Goal: Information Seeking & Learning: Learn about a topic

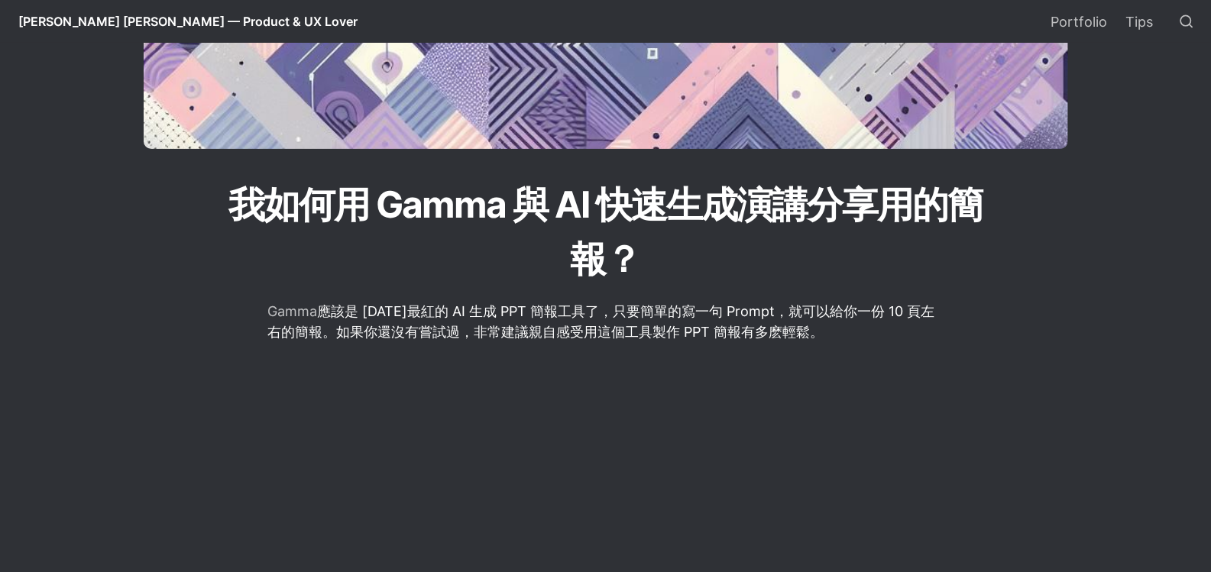
scroll to position [381, 0]
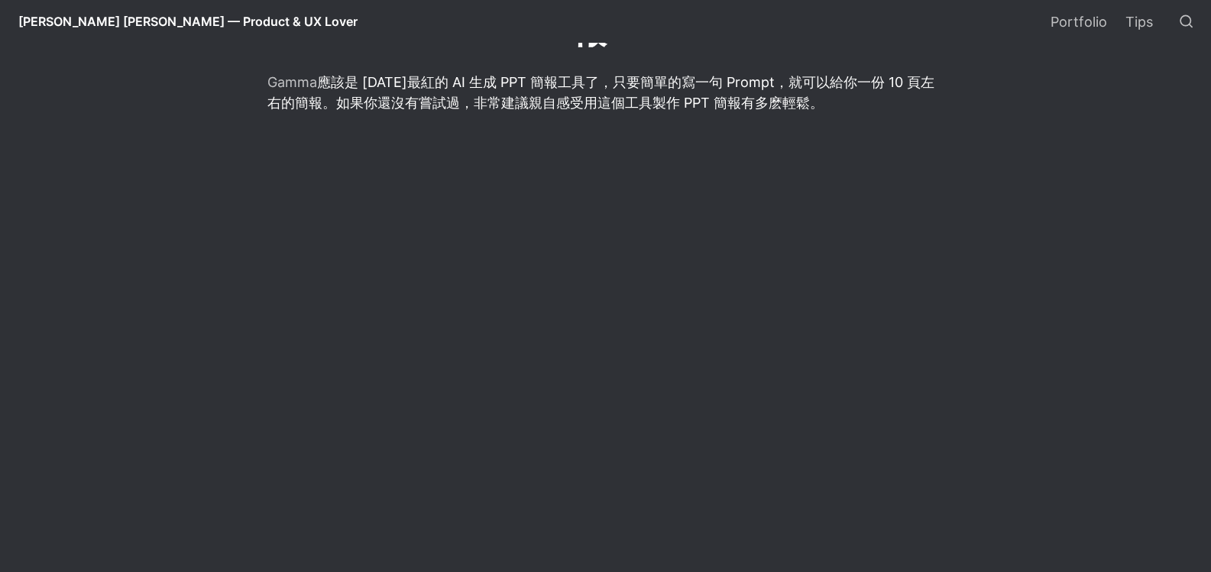
click at [814, 80] on p "Gamma 應該是 [DATE]最紅的 AI 生成 PPT 簡報工具了，只要簡單的寫一句 Prompt，就可以給你一份 10 頁左右的簡報。如果你還沒有嘗試過…" at bounding box center [606, 93] width 678 height 46
drag, startPoint x: 624, startPoint y: 95, endPoint x: 762, endPoint y: 116, distance: 139.2
click at [724, 105] on p "Gamma 應該是 [DATE]最紅的 AI 生成 PPT 簡報工具了，只要簡單的寫一句 Prompt，就可以給你一份 10 頁左右的簡報。如果你還沒有嘗試過…" at bounding box center [606, 93] width 678 height 46
click at [764, 115] on p "Gamma 應該是 [DATE]最紅的 AI 生成 PPT 簡報工具了，只要簡單的寫一句 Prompt，就可以給你一份 10 頁左右的簡報。如果你還沒有嘗試過…" at bounding box center [606, 93] width 678 height 46
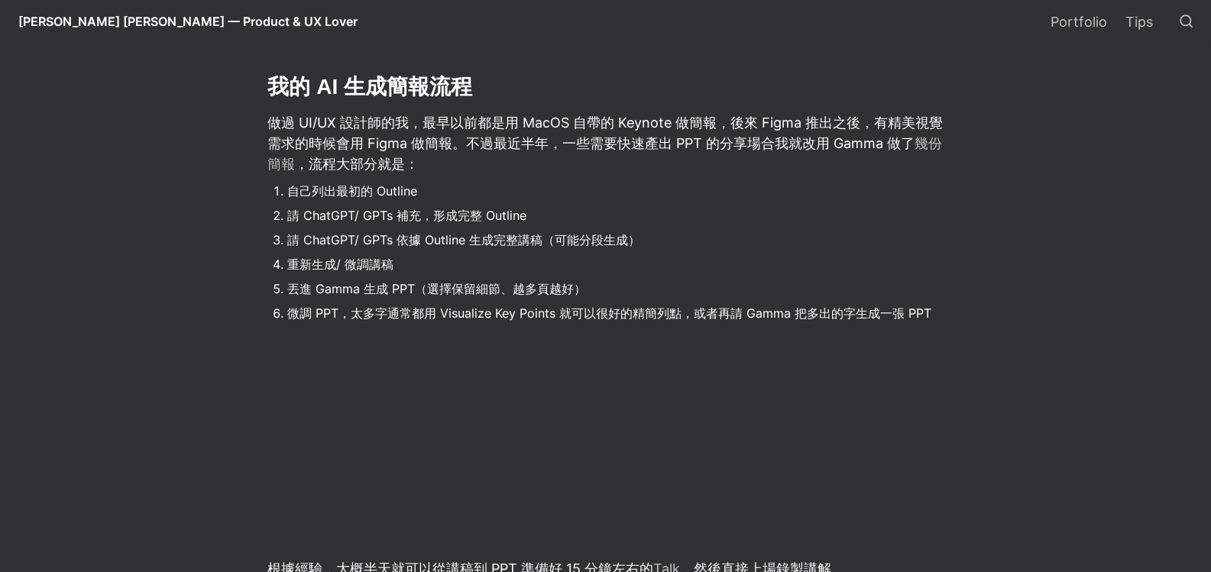
scroll to position [1070, 0]
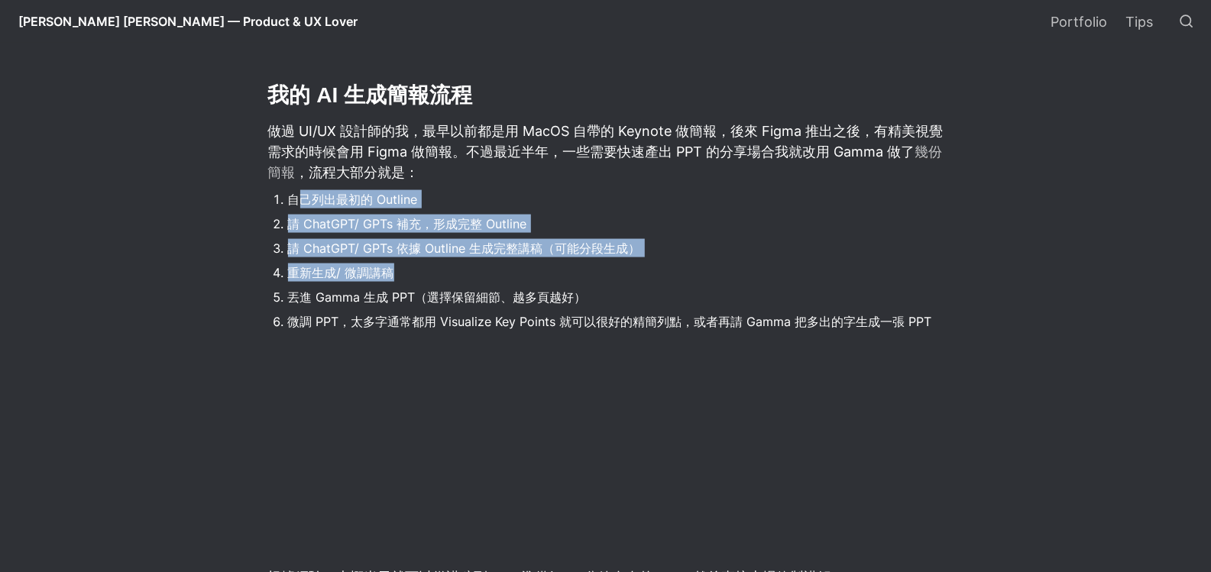
drag, startPoint x: 303, startPoint y: 203, endPoint x: 529, endPoint y: 268, distance: 236.0
click at [503, 268] on ol "自己列出最初的 Outline 請 ChatGPT/ GPTs 補充，形成完整 Outline 請 ChatGPT/ GPTs 依據 Outline 生成完整…" at bounding box center [606, 260] width 678 height 148
click at [540, 267] on li "重新生成/ 微調講稿" at bounding box center [616, 272] width 657 height 23
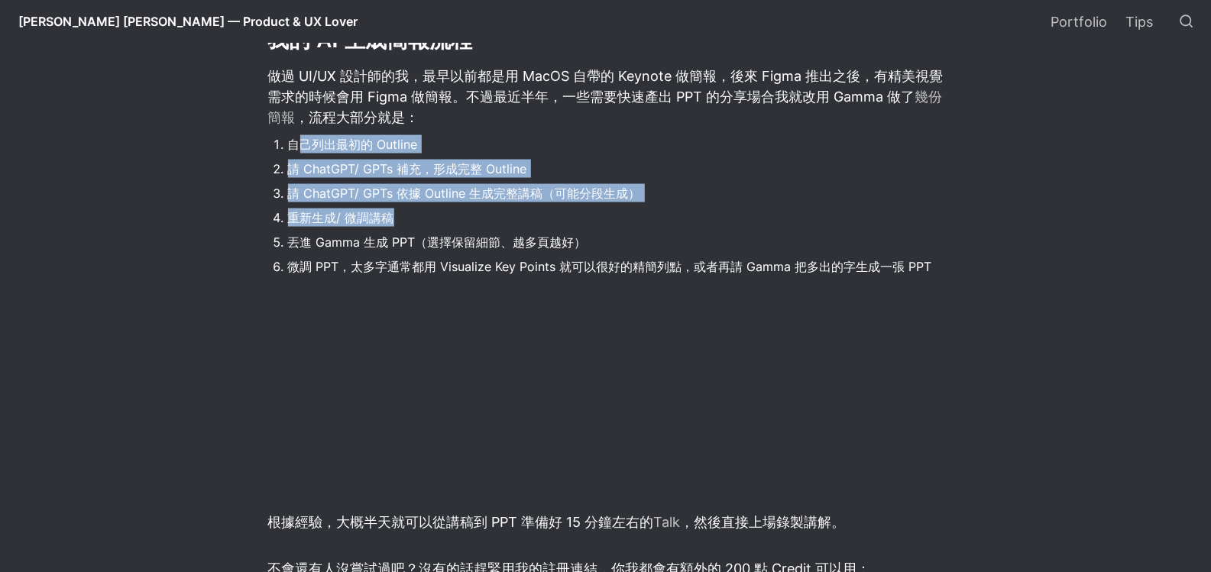
scroll to position [1222, 0]
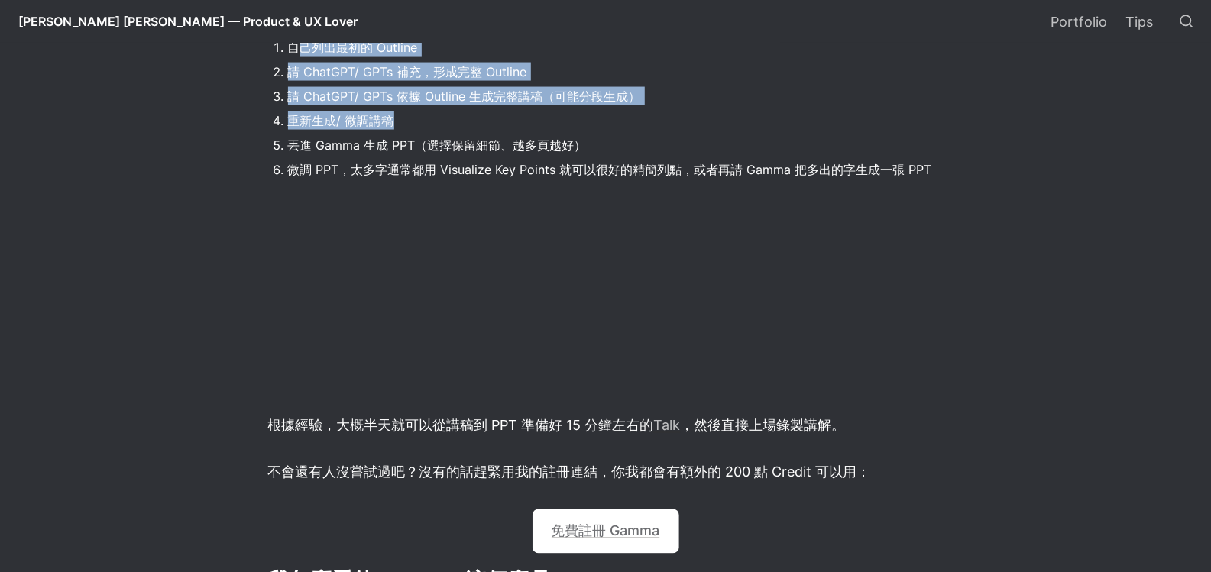
click at [382, 126] on li "重新生成/ 微調講稿" at bounding box center [616, 120] width 657 height 23
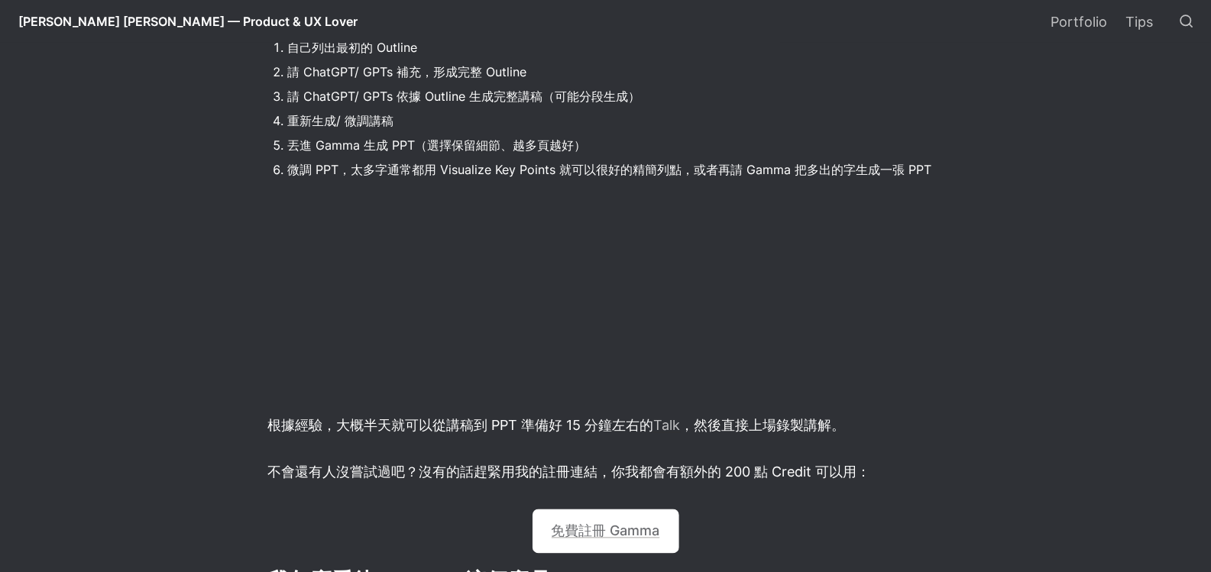
click at [429, 135] on li "丟進 Gamma 生成 PPT（選擇保留細節、越多頁越好）" at bounding box center [616, 145] width 657 height 23
click at [500, 152] on li "丟進 Gamma 生成 PPT（選擇保留細節、越多頁越好）" at bounding box center [616, 145] width 657 height 23
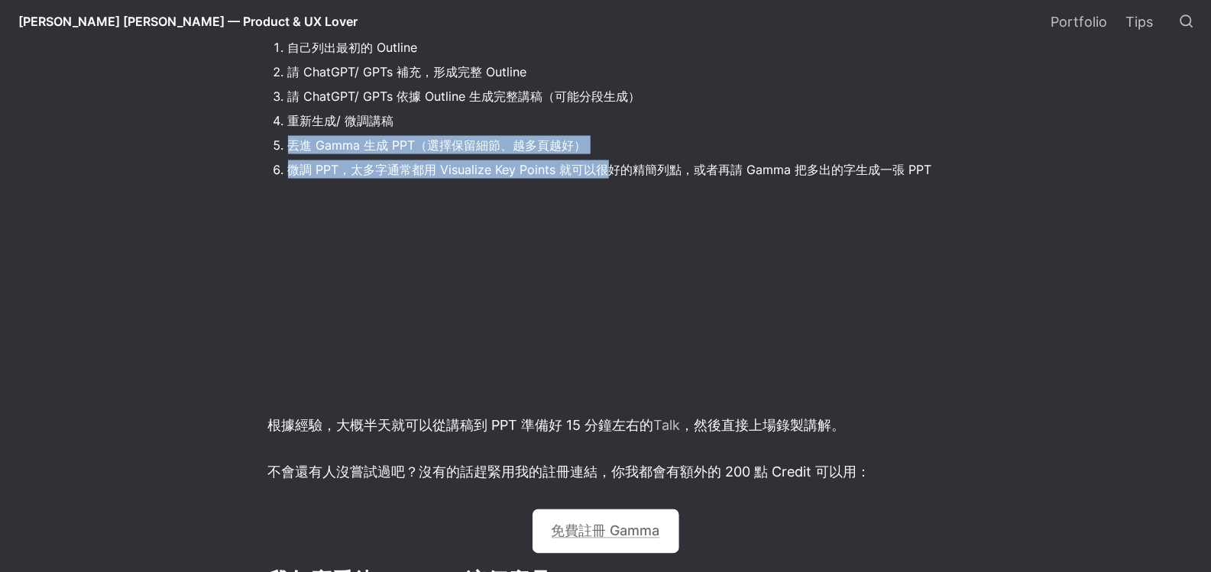
drag, startPoint x: 445, startPoint y: 117, endPoint x: 687, endPoint y: 183, distance: 251.0
click at [612, 173] on ol "自己列出最初的 Outline 請 ChatGPT/ GPTs 補充，形成完整 Outline 請 ChatGPT/ GPTs 依據 Outline 生成完整…" at bounding box center [606, 108] width 678 height 148
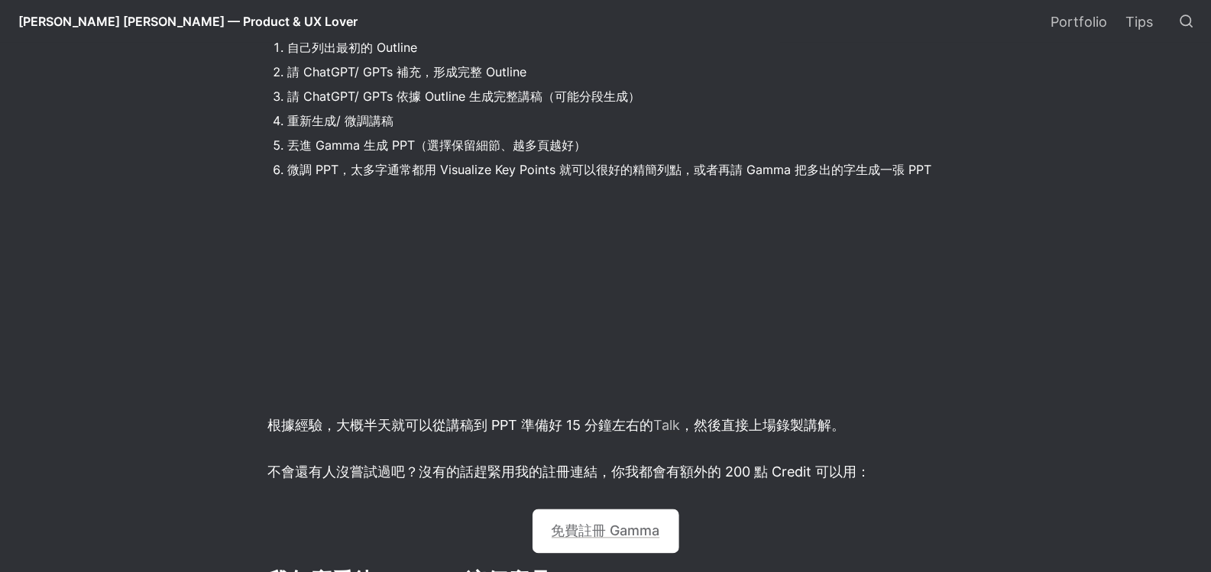
click at [701, 158] on ol "自己列出最初的 Outline 請 ChatGPT/ GPTs 補充，形成完整 Outline 請 ChatGPT/ GPTs 依據 Outline 生成完整…" at bounding box center [606, 108] width 678 height 148
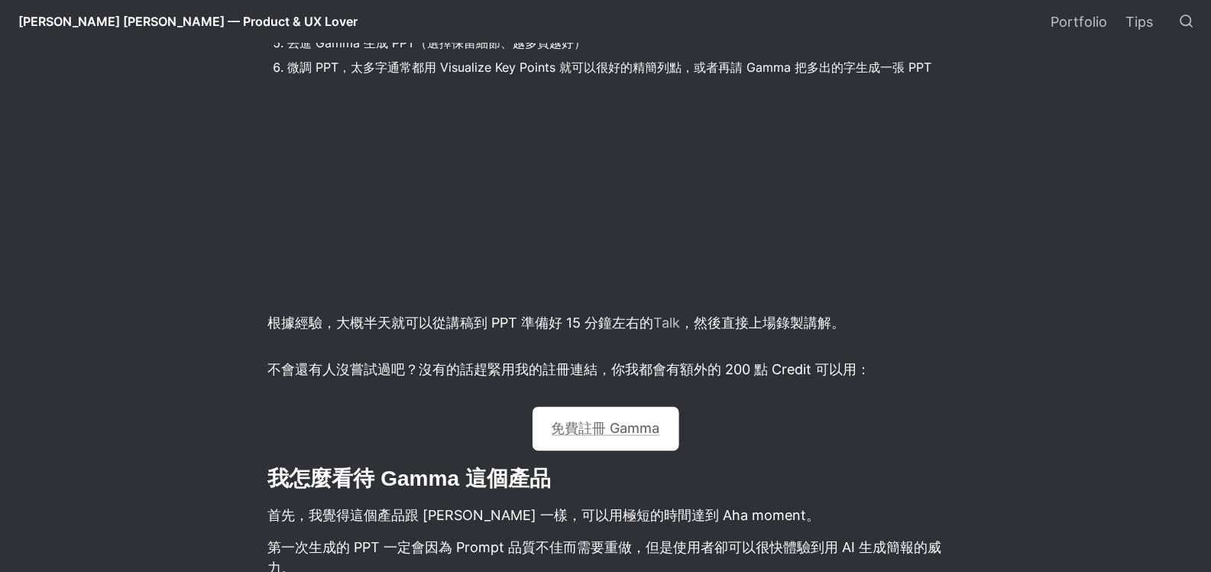
scroll to position [1451, 0]
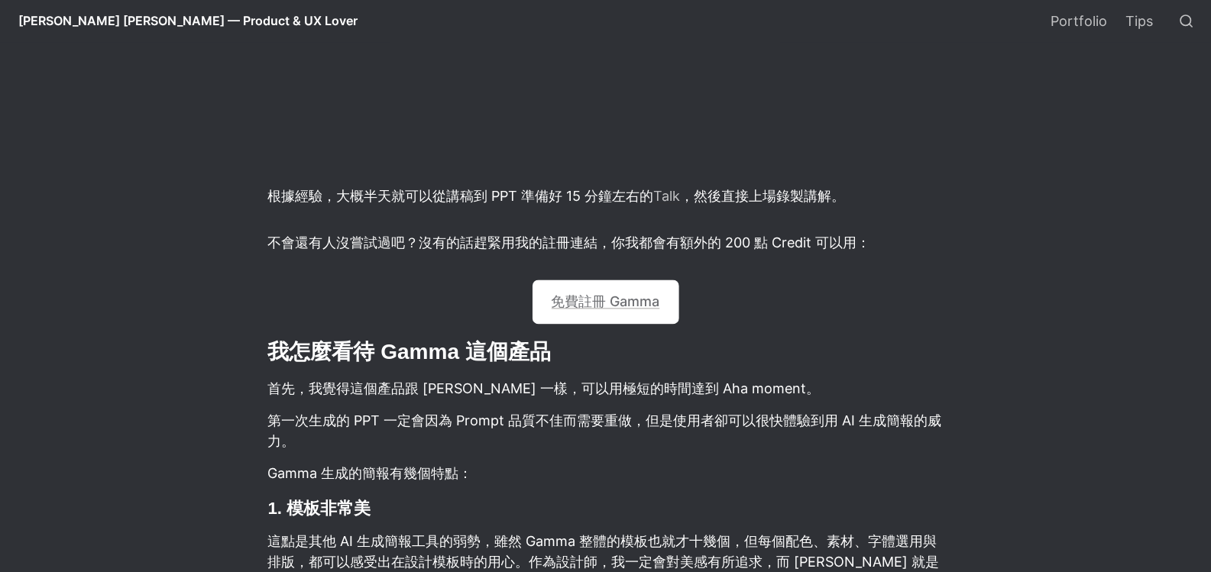
drag, startPoint x: 803, startPoint y: 290, endPoint x: 788, endPoint y: 332, distance: 44.5
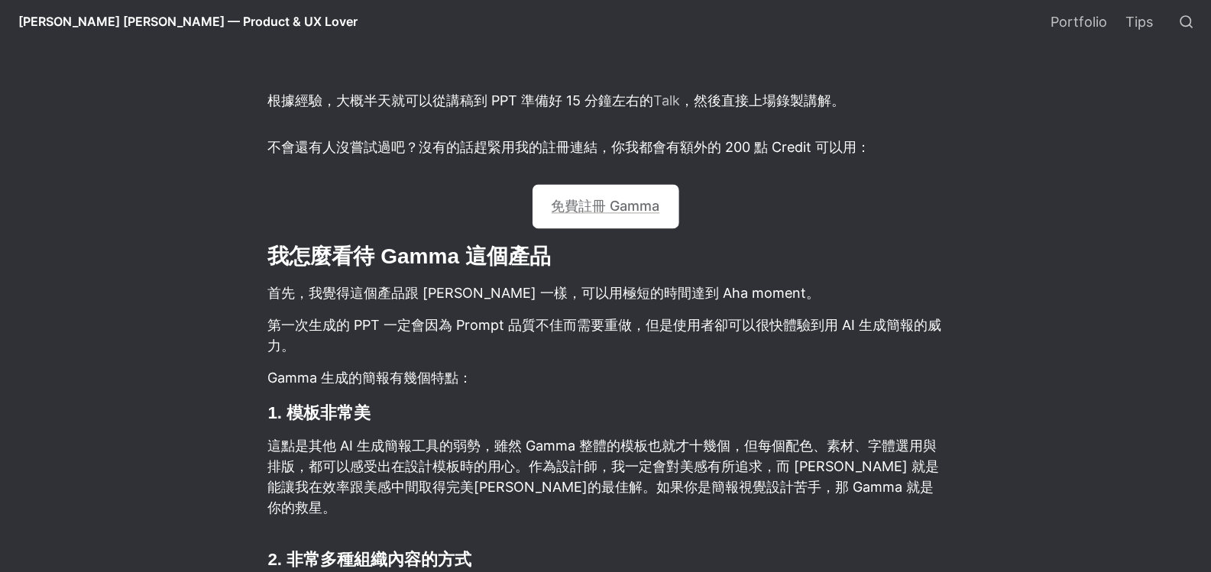
scroll to position [1681, 0]
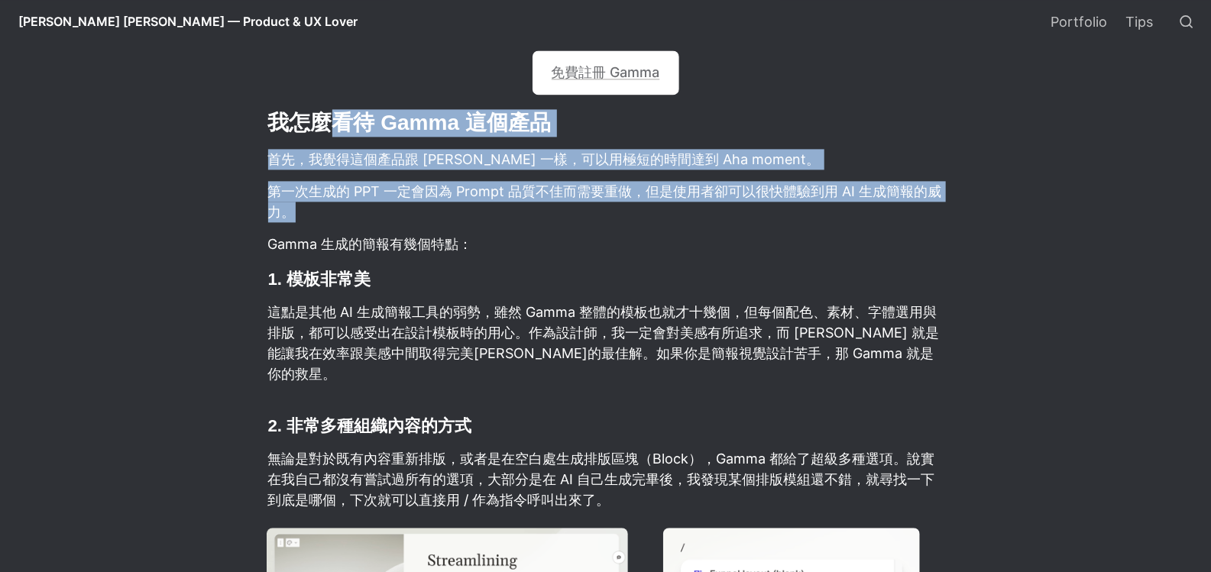
drag, startPoint x: 332, startPoint y: 138, endPoint x: 624, endPoint y: 209, distance: 301.1
click at [621, 209] on article "Gamma 應該是 [DATE]最紅的 AI 生成 PPT 簡報工具了，只要簡單的寫一句 Prompt，就可以給你一份 10 頁左右的簡報。如果你還沒有嘗試過…" at bounding box center [605, 553] width 825 height 3581
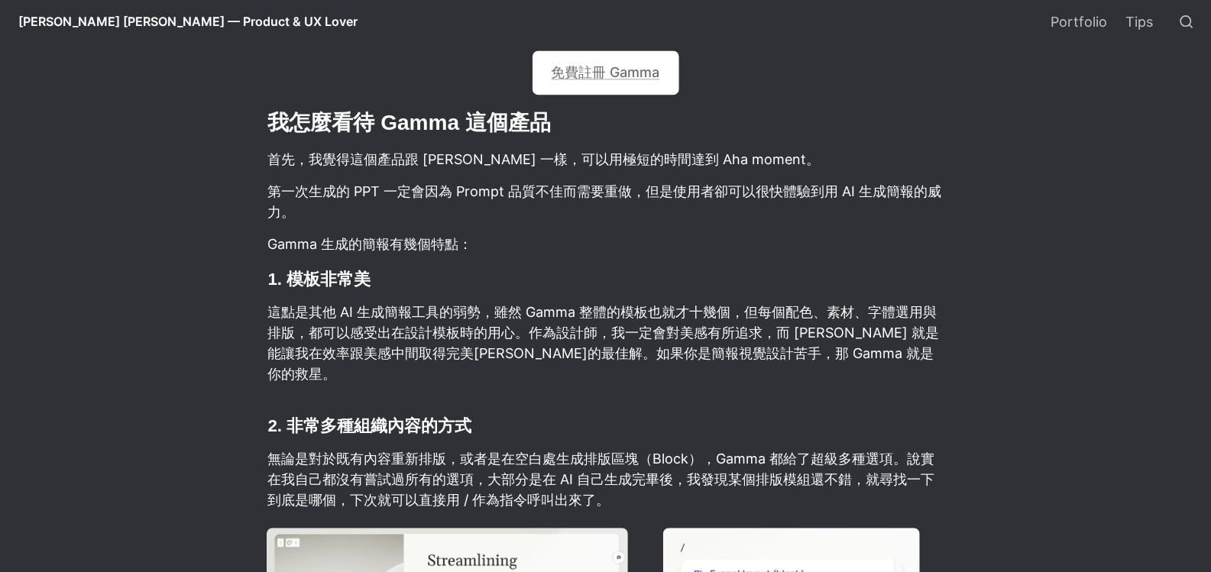
click at [672, 232] on article "Gamma 應該是 [DATE]最紅的 AI 生成 PPT 簡報工具了，只要簡單的寫一句 Prompt，就可以給你一份 10 頁左右的簡報。如果你還沒有嘗試過…" at bounding box center [605, 553] width 825 height 3581
drag, startPoint x: 671, startPoint y: 161, endPoint x: 783, endPoint y: 183, distance: 114.5
click at [766, 165] on p "首先，我覺得這個產品跟 [PERSON_NAME] 一樣，可以用極短的時間達到 Aha moment。" at bounding box center [606, 159] width 678 height 25
drag, startPoint x: 793, startPoint y: 222, endPoint x: 752, endPoint y: 204, distance: 45.1
click at [786, 222] on p "第一次生成的 PPT 一定會因為 Prompt 品質不佳而需要重做，但是使用者卻可以很快體驗到用 AI 生成簡報的威力。" at bounding box center [606, 202] width 678 height 46
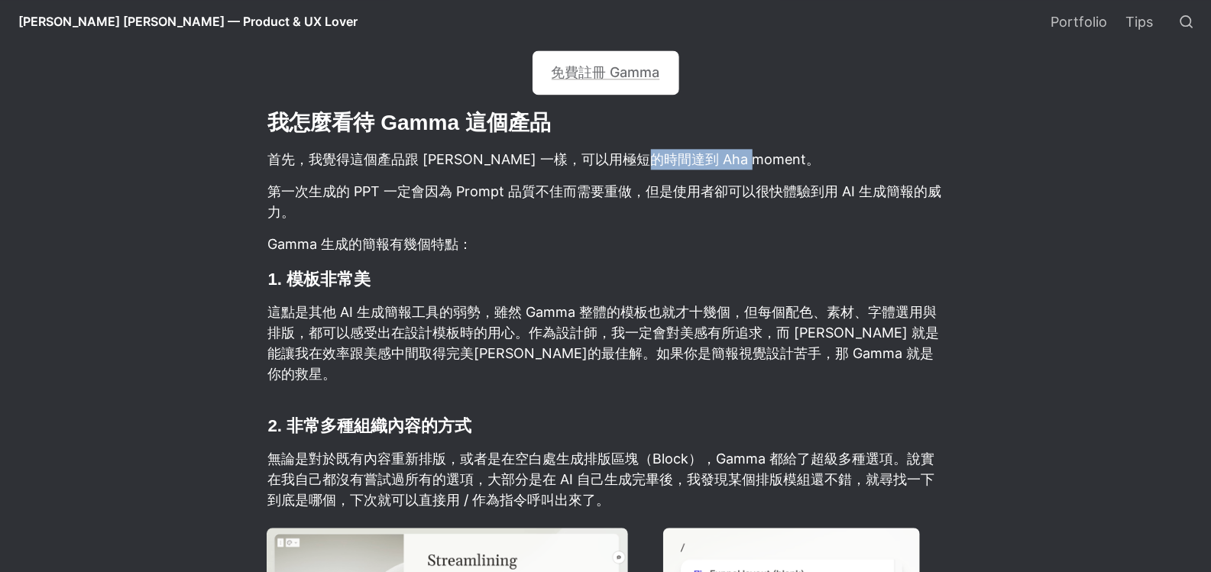
drag, startPoint x: 671, startPoint y: 161, endPoint x: 750, endPoint y: 163, distance: 79.5
click at [750, 163] on p "首先，我覺得這個產品跟 [PERSON_NAME] 一樣，可以用極短的時間達到 Aha moment。" at bounding box center [606, 159] width 678 height 25
drag, startPoint x: 599, startPoint y: 176, endPoint x: 554, endPoint y: 165, distance: 46.3
click at [599, 175] on article "Gamma 應該是 [DATE]最紅的 AI 生成 PPT 簡報工具了，只要簡單的寫一句 Prompt，就可以給你一份 10 頁左右的簡報。如果你還沒有嘗試過…" at bounding box center [605, 553] width 825 height 3581
drag, startPoint x: 591, startPoint y: 164, endPoint x: 746, endPoint y: 169, distance: 156.0
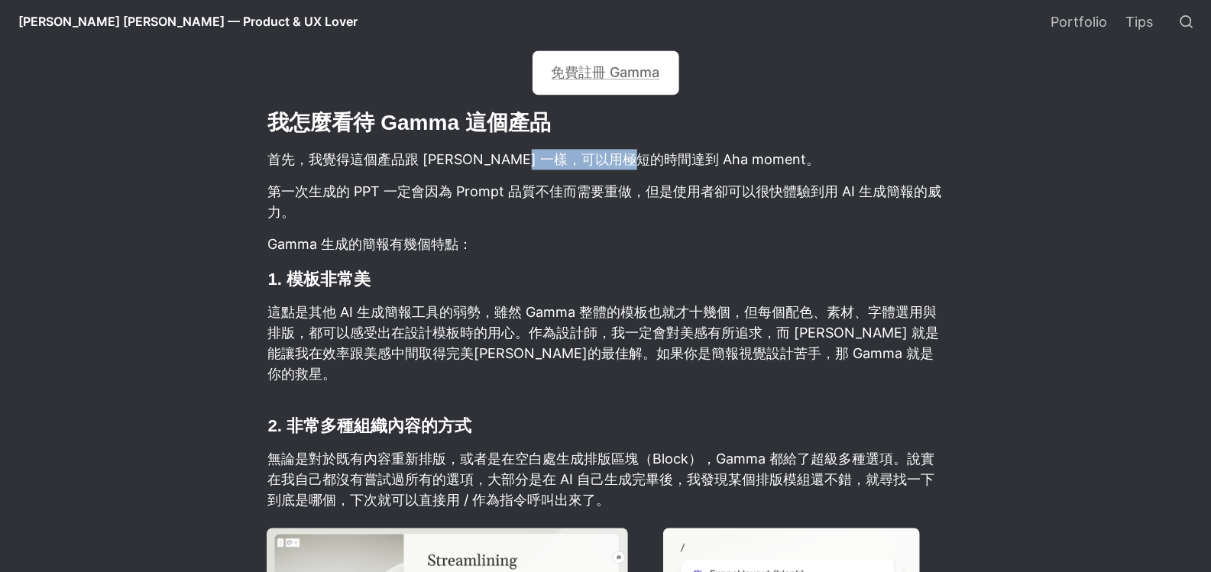
click at [678, 169] on p "首先，我覺得這個產品跟 [PERSON_NAME] 一樣，可以用極短的時間達到 Aha moment。" at bounding box center [606, 159] width 678 height 25
drag, startPoint x: 733, startPoint y: 193, endPoint x: 523, endPoint y: 218, distance: 210.9
click at [731, 195] on p "第一次生成的 PPT 一定會因為 Prompt 品質不佳而需要重做，但是使用者卻可以很快體驗到用 AI 生成簡報的威力。" at bounding box center [606, 202] width 678 height 46
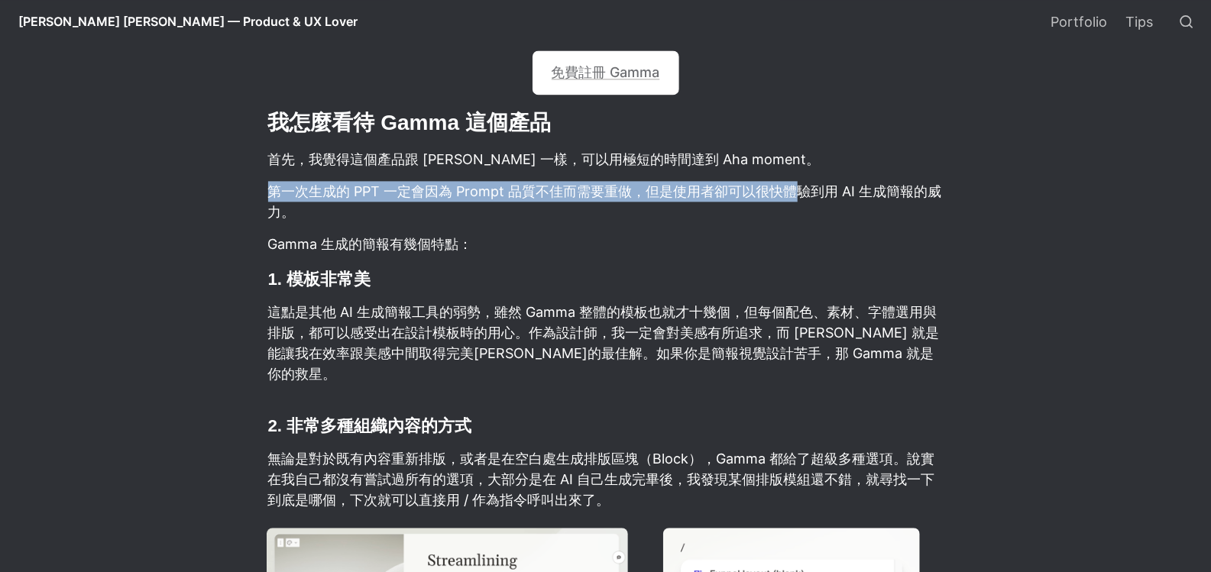
drag, startPoint x: 277, startPoint y: 191, endPoint x: 735, endPoint y: 296, distance: 470.4
click at [802, 215] on article "Gamma 應該是 [DATE]最紅的 AI 生成 PPT 簡報工具了，只要簡單的寫一句 Prompt，就可以給你一份 10 頁左右的簡報。如果你還沒有嘗試過…" at bounding box center [605, 553] width 825 height 3581
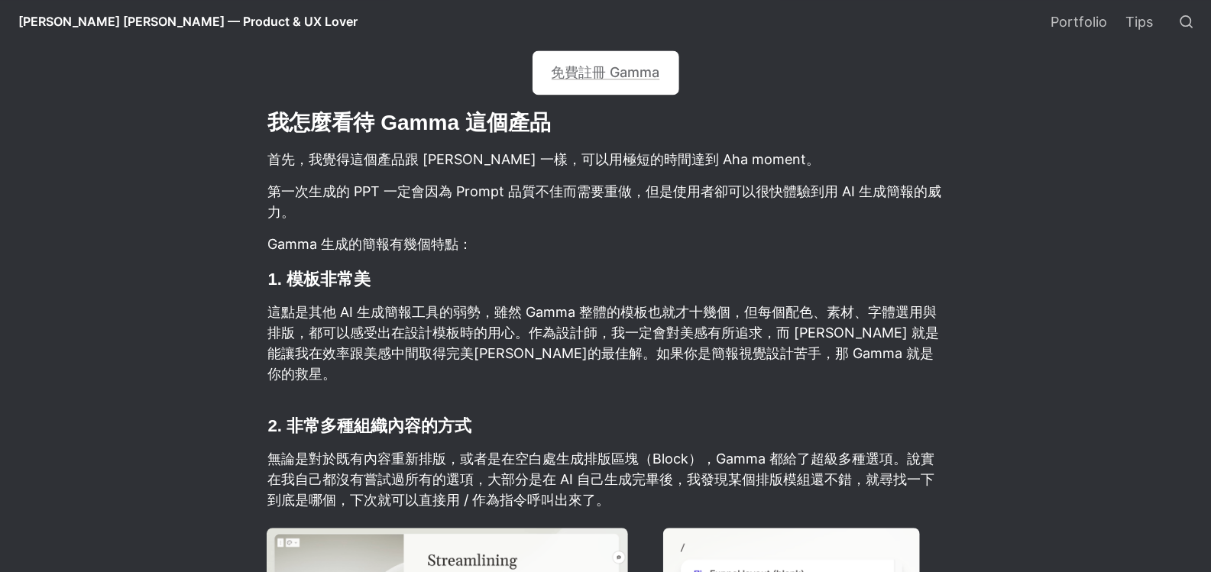
click at [729, 298] on article "Gamma 應該是 [DATE]最紅的 AI 生成 PPT 簡報工具了，只要簡單的寫一句 Prompt，就可以給你一份 10 頁左右的簡報。如果你還沒有嘗試過…" at bounding box center [605, 553] width 825 height 3581
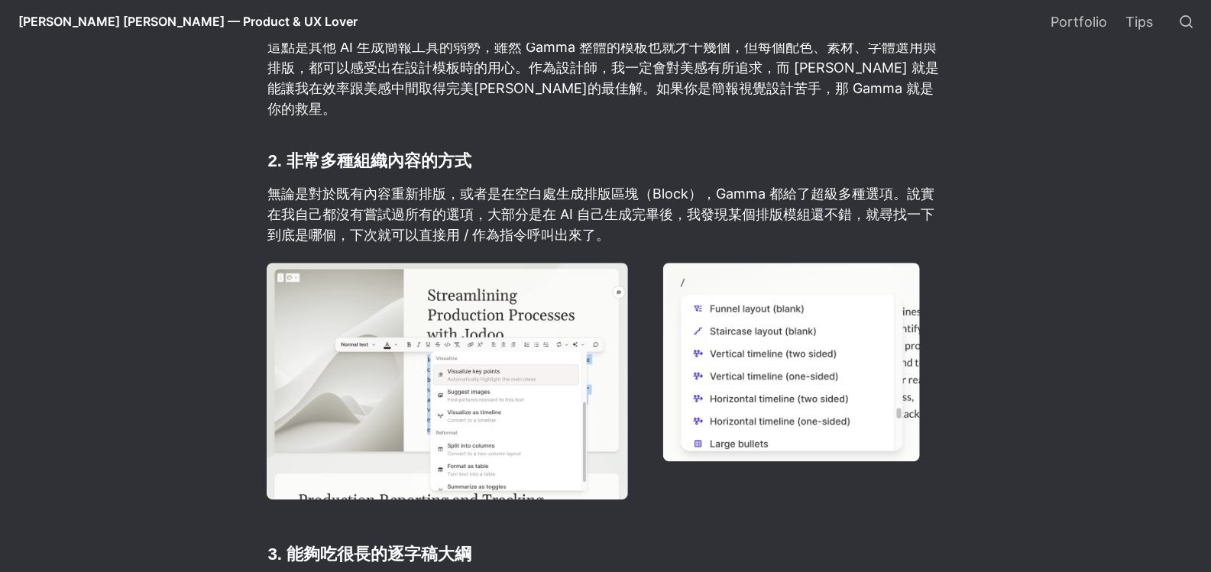
scroll to position [2063, 0]
